Goal: Use online tool/utility: Utilize a website feature to perform a specific function

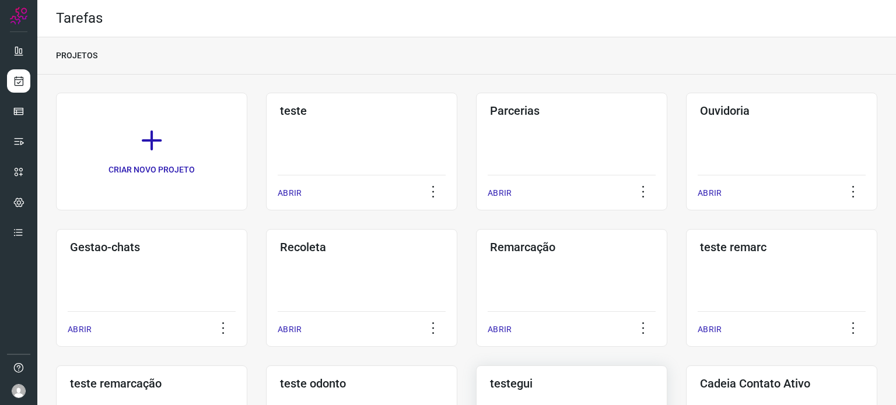
scroll to position [175, 0]
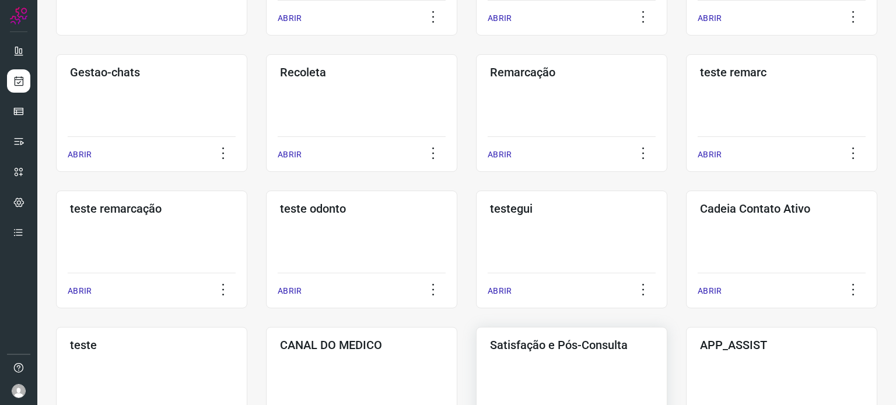
click at [564, 359] on div "Satisfação e Pós-Consulta ABRIR" at bounding box center [571, 386] width 191 height 118
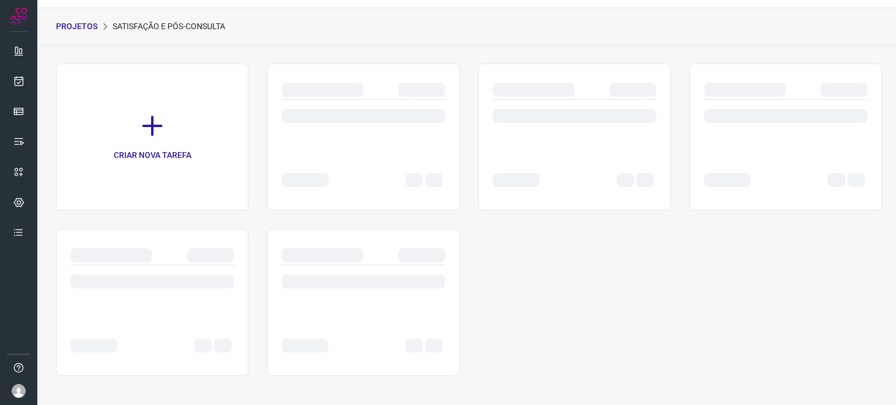
scroll to position [29, 0]
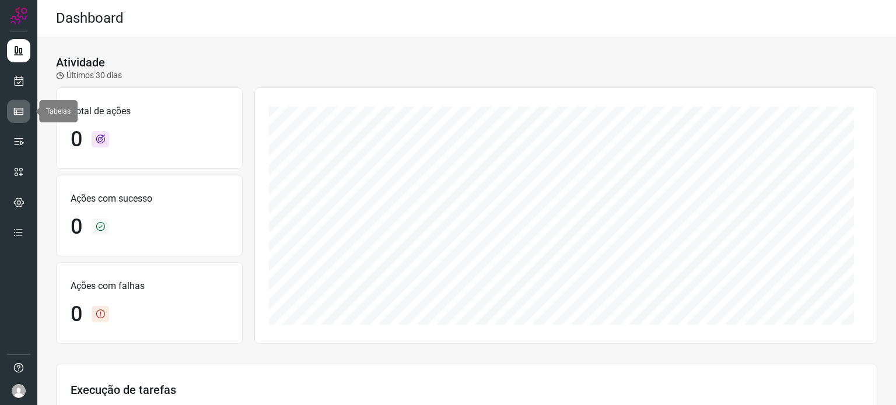
click at [23, 111] on icon at bounding box center [19, 112] width 12 height 12
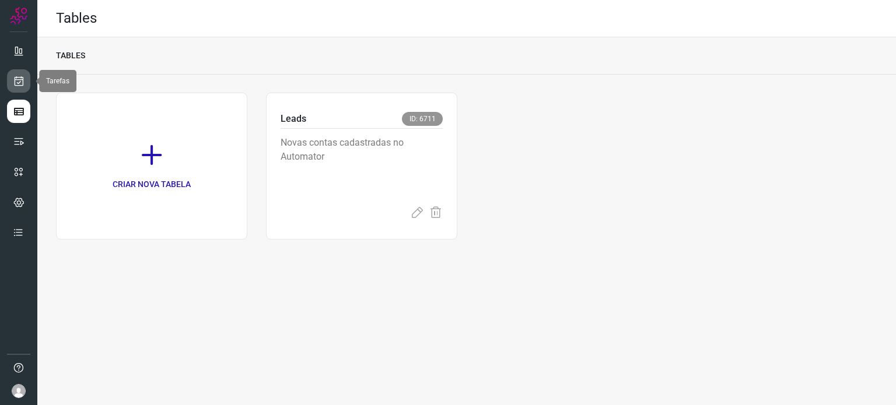
click at [10, 86] on link at bounding box center [18, 80] width 23 height 23
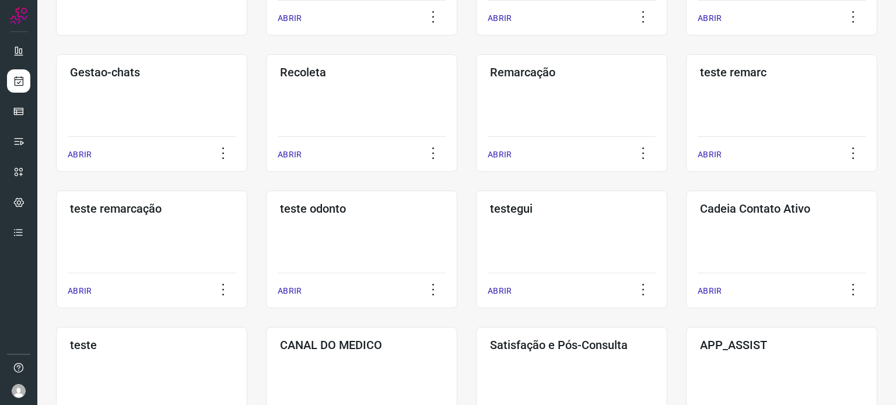
scroll to position [233, 0]
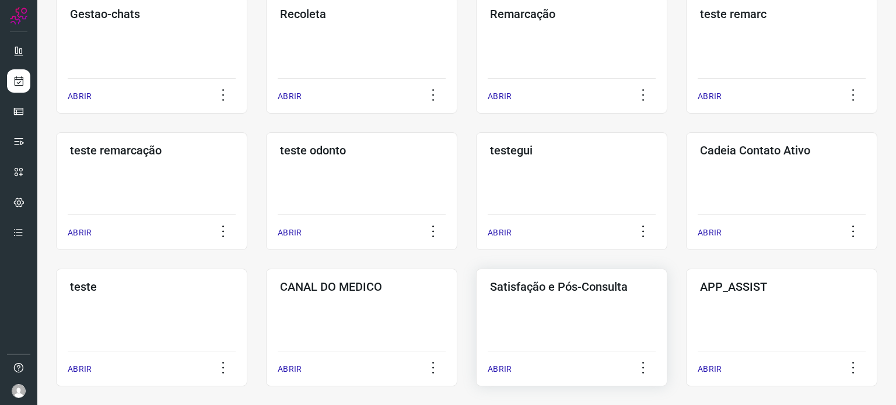
click at [597, 312] on div "Satisfação e Pós-Consulta ABRIR" at bounding box center [571, 328] width 191 height 118
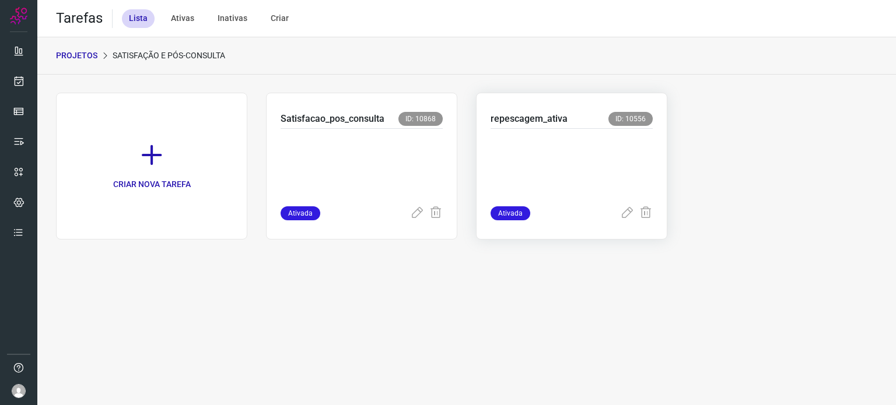
click at [565, 146] on p at bounding box center [571, 165] width 162 height 58
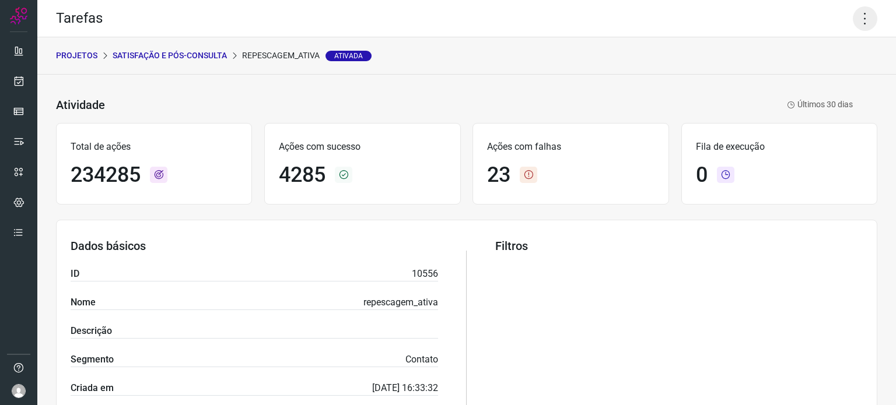
click at [854, 20] on icon at bounding box center [865, 18] width 24 height 24
click at [809, 79] on li "Executar" at bounding box center [815, 76] width 106 height 19
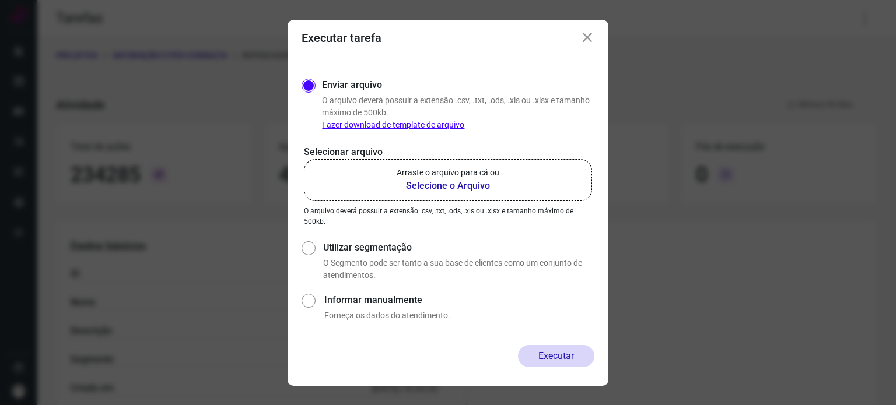
click at [450, 174] on p "Arraste o arquivo para cá ou" at bounding box center [448, 173] width 103 height 12
click at [0, 0] on input "Arraste o arquivo para cá ou Selecione o Arquivo" at bounding box center [0, 0] width 0 height 0
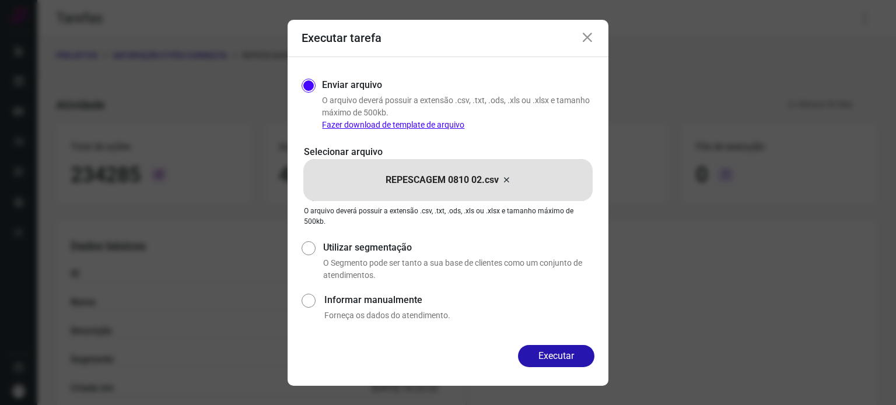
click at [550, 343] on div "Enviar arquivo O arquivo deverá possuir a extensão .csv, .txt, .ods, .xls ou .x…" at bounding box center [448, 201] width 321 height 288
click at [551, 352] on button "Executar" at bounding box center [556, 356] width 76 height 22
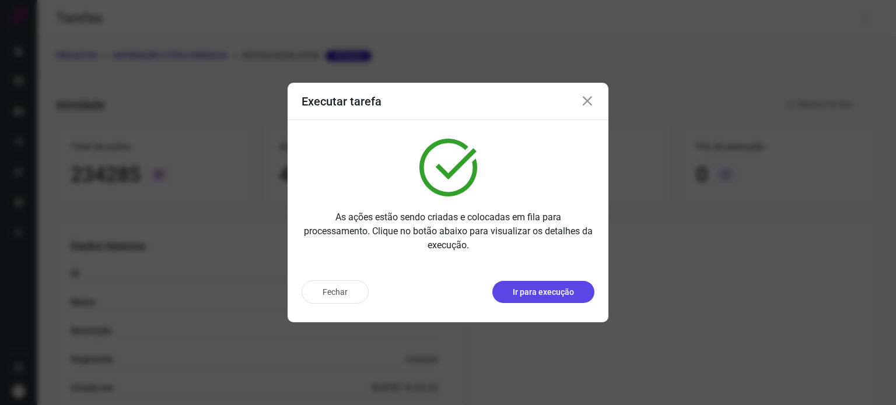
click at [551, 289] on p "Ir para execução" at bounding box center [543, 292] width 61 height 12
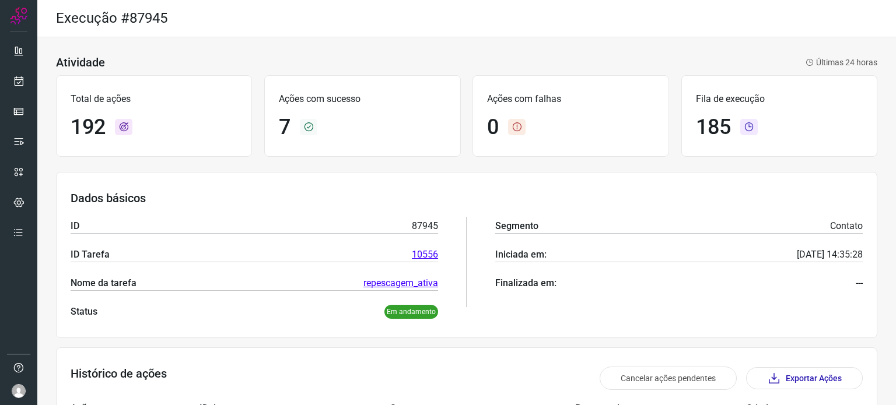
click at [252, 114] on div "Total de ações 192 Ações com sucesso 7 Ações com falhas 0 Fila de execução 185" at bounding box center [466, 115] width 821 height 93
